Goal: Transaction & Acquisition: Purchase product/service

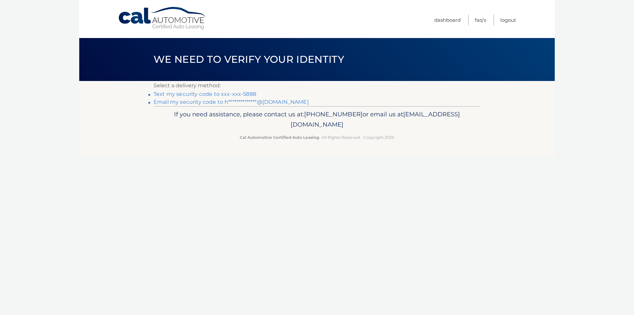
click at [224, 94] on link "Text my security code to xxx-xxx-5888" at bounding box center [204, 94] width 103 height 6
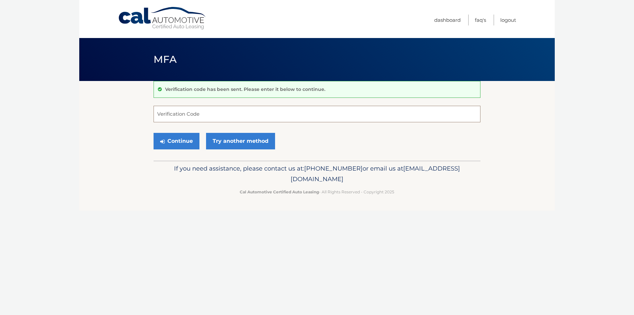
click at [192, 114] on input "Verification Code" at bounding box center [316, 114] width 327 height 17
type input "627245"
click at [167, 141] on button "Continue" at bounding box center [176, 141] width 46 height 17
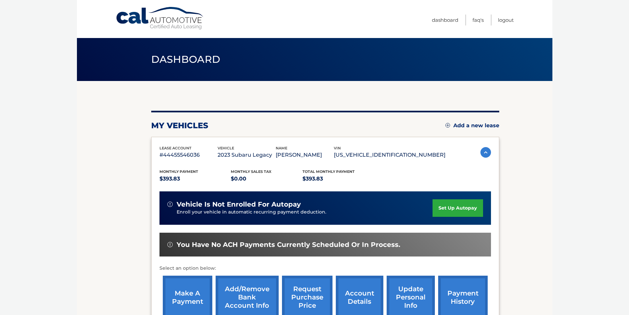
drag, startPoint x: 628, startPoint y: 46, endPoint x: 633, endPoint y: 85, distance: 40.0
click at [629, 85] on html "Cal Automotive Menu Dashboard FAQ's Logout" at bounding box center [314, 157] width 629 height 315
click at [580, 142] on body "Cal Automotive Menu Dashboard FAQ's Logout" at bounding box center [314, 157] width 629 height 315
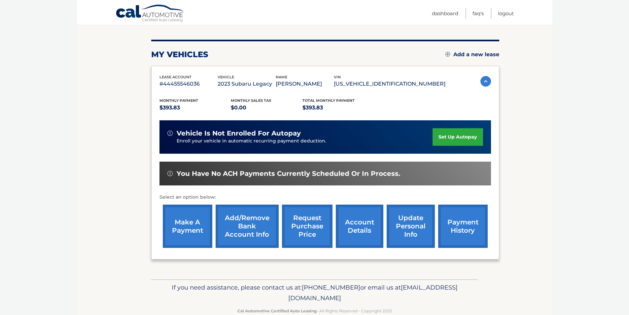
scroll to position [85, 0]
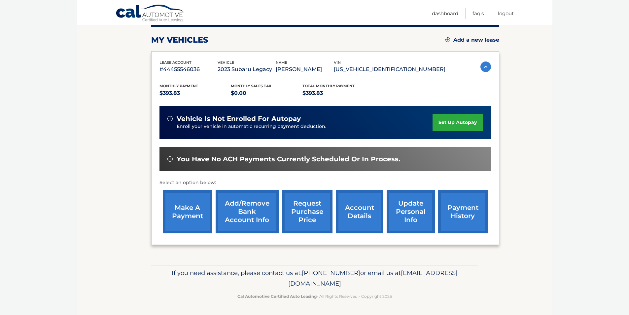
click at [190, 197] on link "make a payment" at bounding box center [188, 211] width 50 height 43
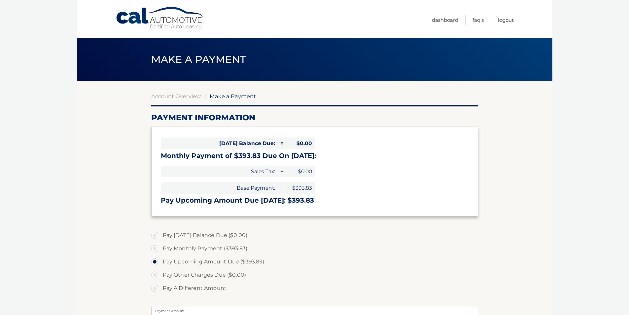
select select "NzExNTExYmMtZjYxZC00Nzc2LTkxYjQtMzBhODQ3ZjQ1MGI3"
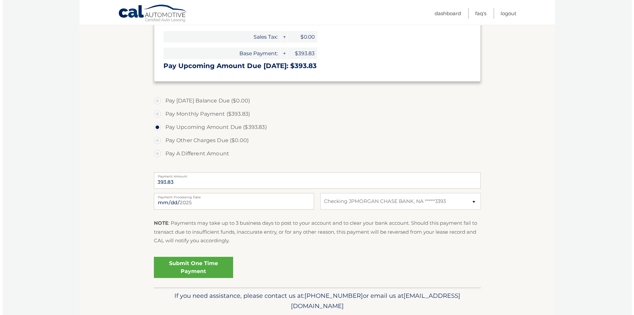
scroll to position [138, 0]
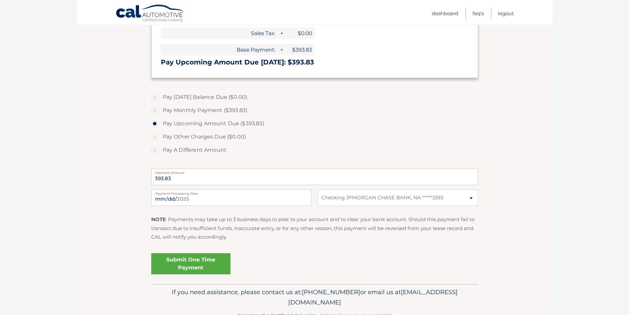
click at [198, 267] on link "Submit One Time Payment" at bounding box center [190, 263] width 79 height 21
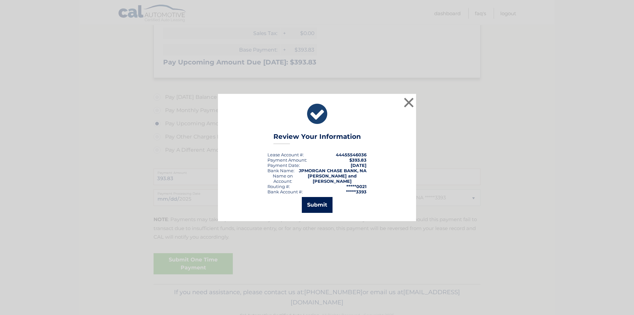
click at [314, 210] on button "Submit" at bounding box center [317, 205] width 31 height 16
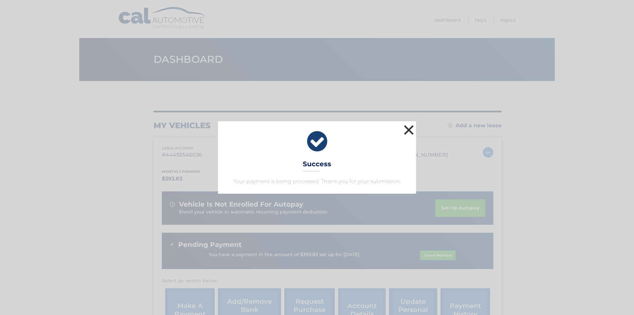
click at [409, 129] on button "×" at bounding box center [408, 129] width 13 height 13
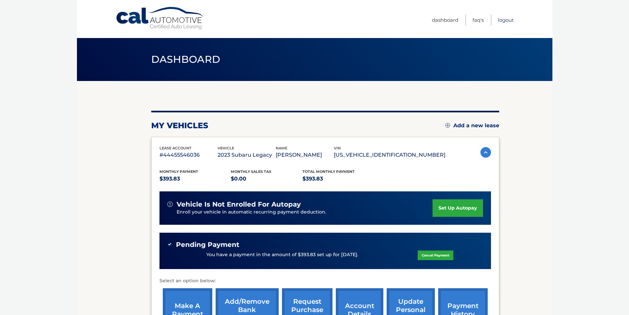
click at [505, 21] on link "Logout" at bounding box center [506, 20] width 16 height 11
